Goal: Transaction & Acquisition: Subscribe to service/newsletter

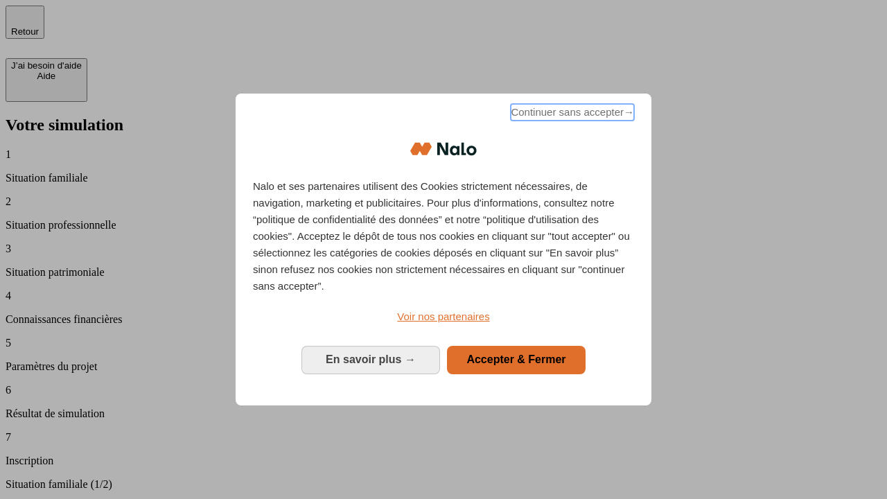
click at [571, 114] on span "Continuer sans accepter →" at bounding box center [572, 112] width 123 height 17
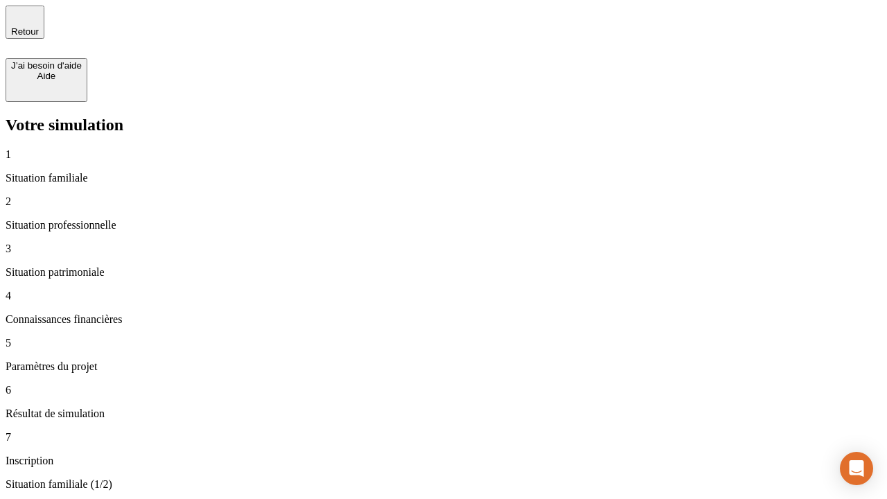
type input "30 000"
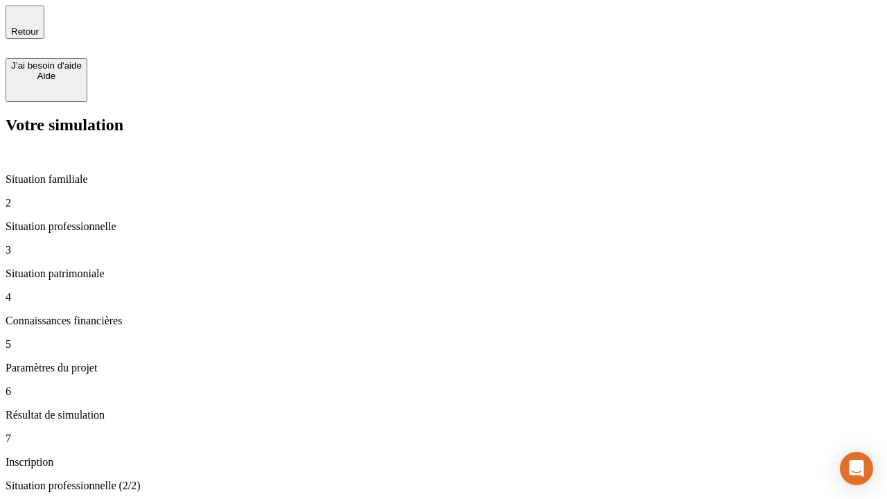
type input "0"
type input "1 000"
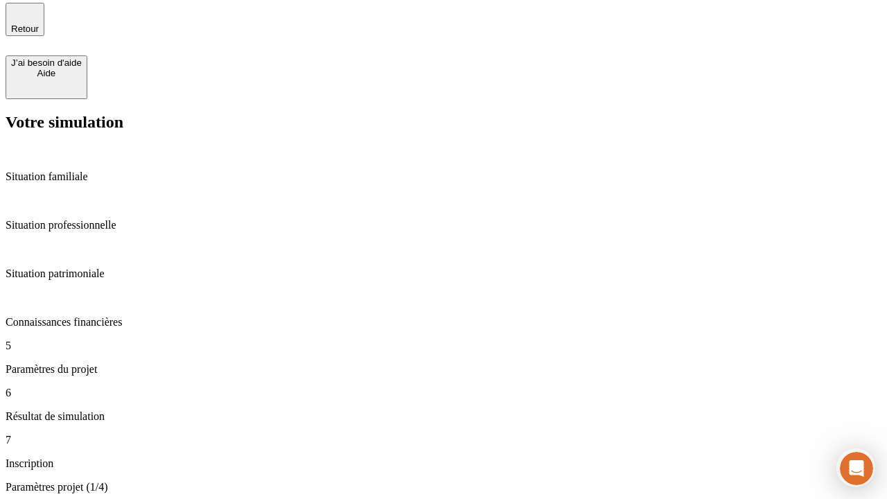
type input "40"
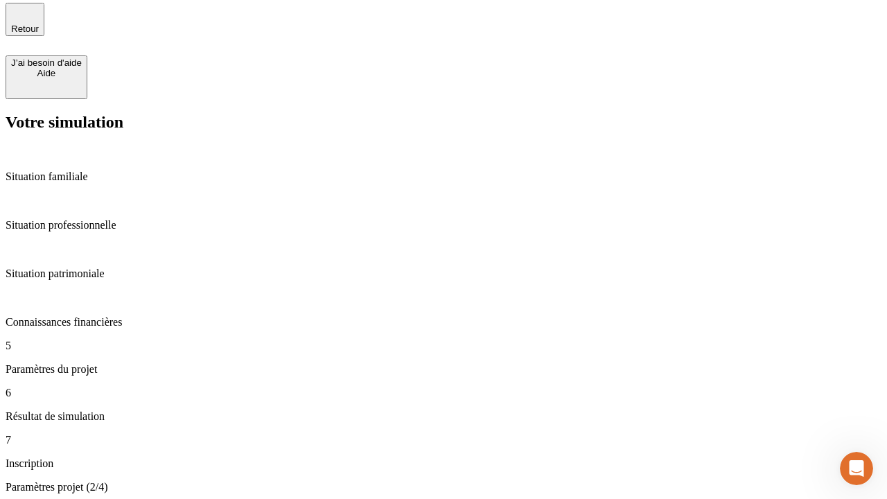
type input "200 000"
type input "640"
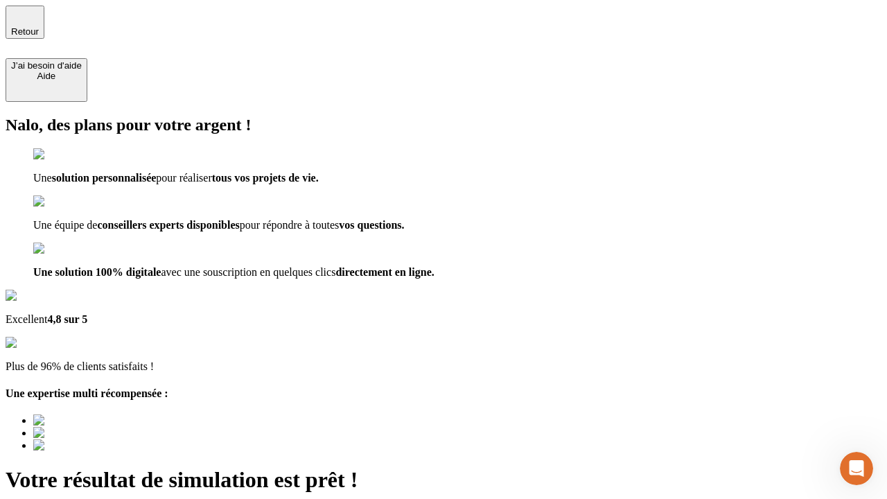
type input "[EMAIL_ADDRESS][DOMAIN_NAME]"
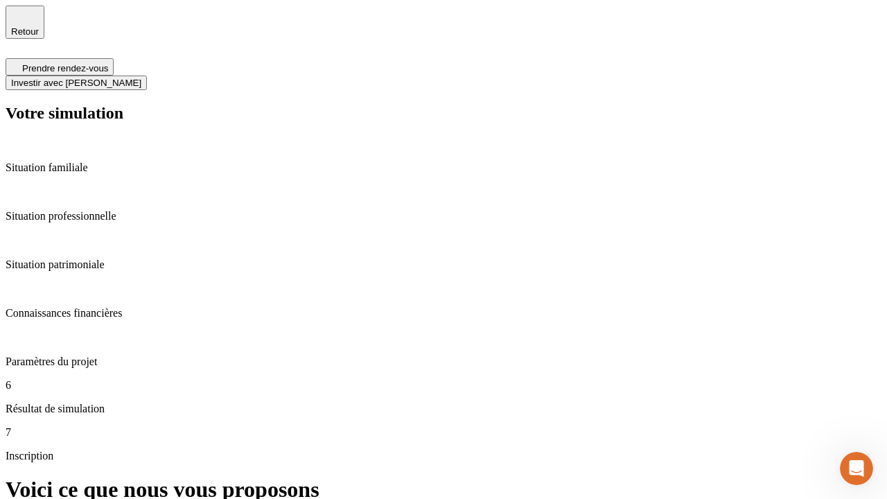
click at [141, 78] on span "Investir avec [PERSON_NAME]" at bounding box center [76, 83] width 130 height 10
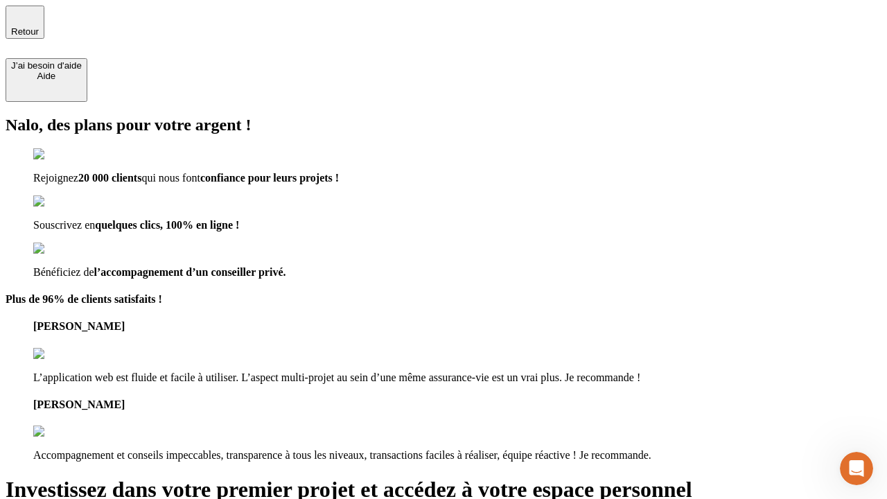
type input "[EMAIL_ADDRESS][DOMAIN_NAME]"
